Goal: Find specific fact: Find specific fact

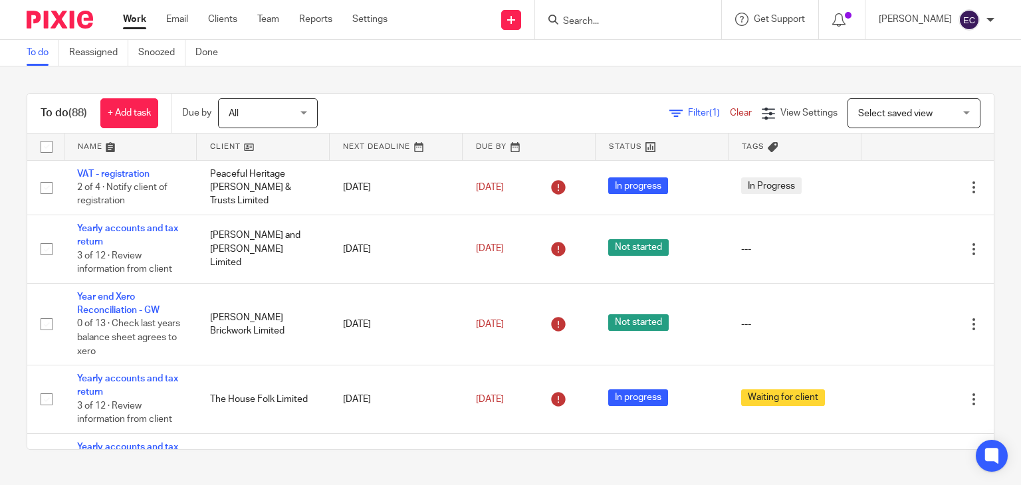
click at [609, 14] on form at bounding box center [633, 19] width 142 height 17
click at [606, 19] on input "Search" at bounding box center [622, 22] width 120 height 12
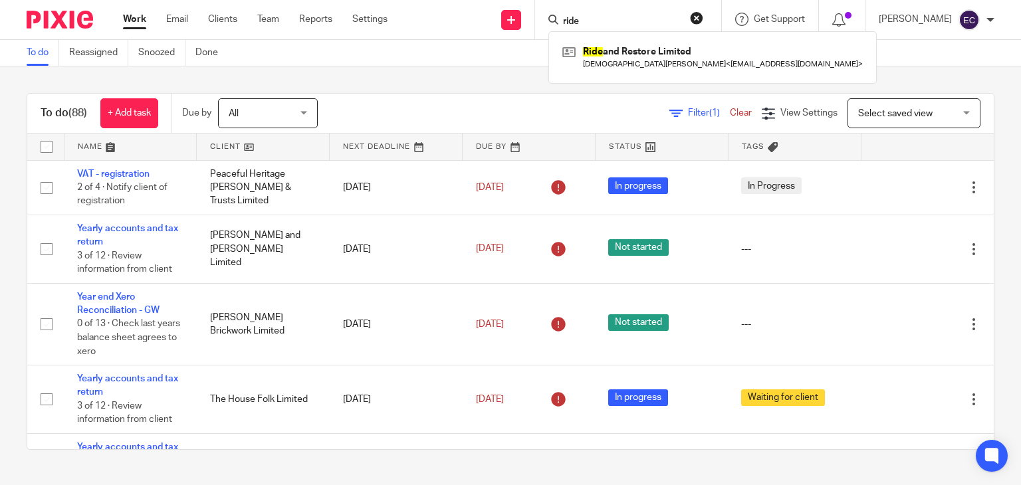
type input "ride"
click button "submit" at bounding box center [0, 0] width 0 height 0
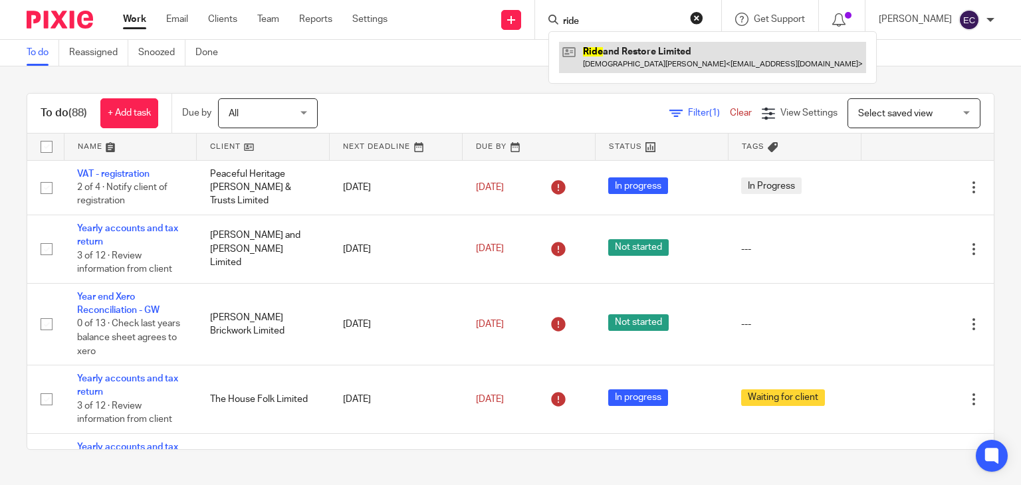
click at [637, 58] on link at bounding box center [712, 57] width 307 height 31
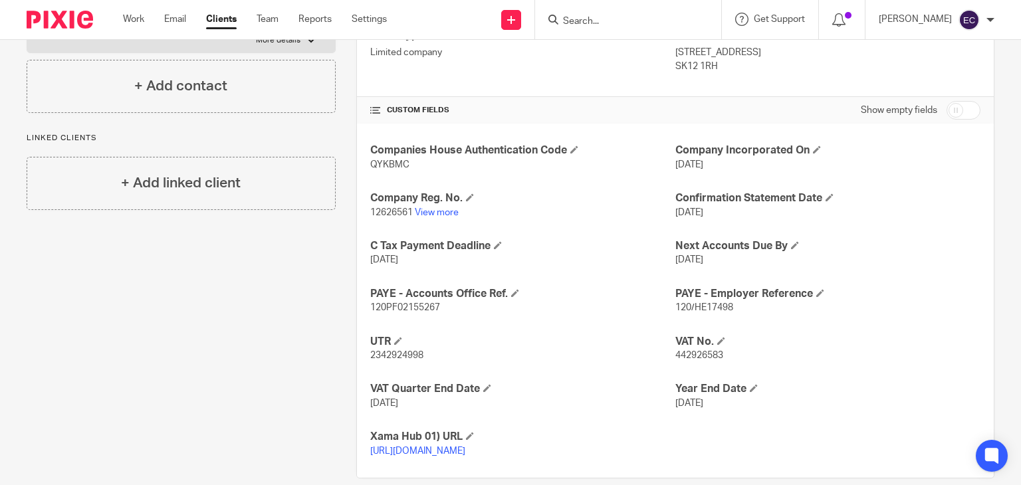
scroll to position [267, 0]
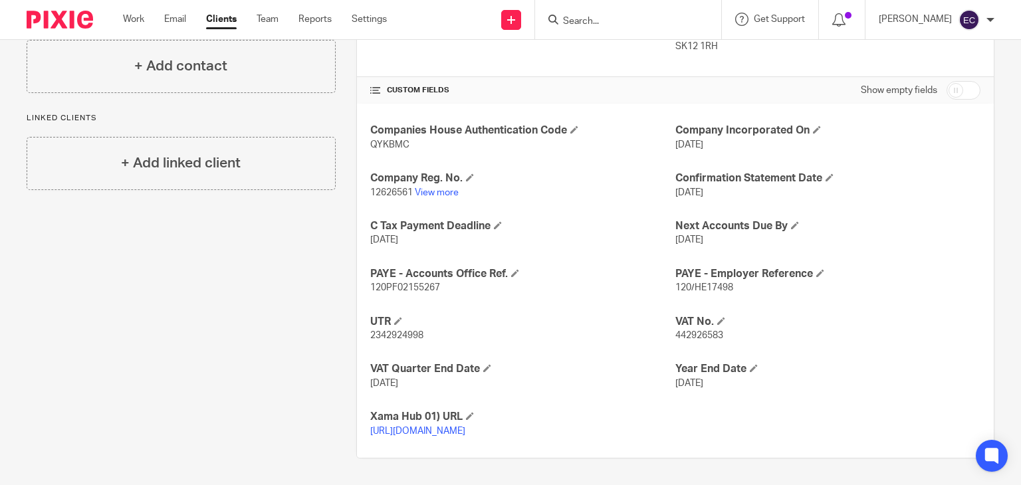
click at [693, 331] on span "442926583" at bounding box center [699, 335] width 48 height 9
copy span "442926583"
